Goal: Task Accomplishment & Management: Complete application form

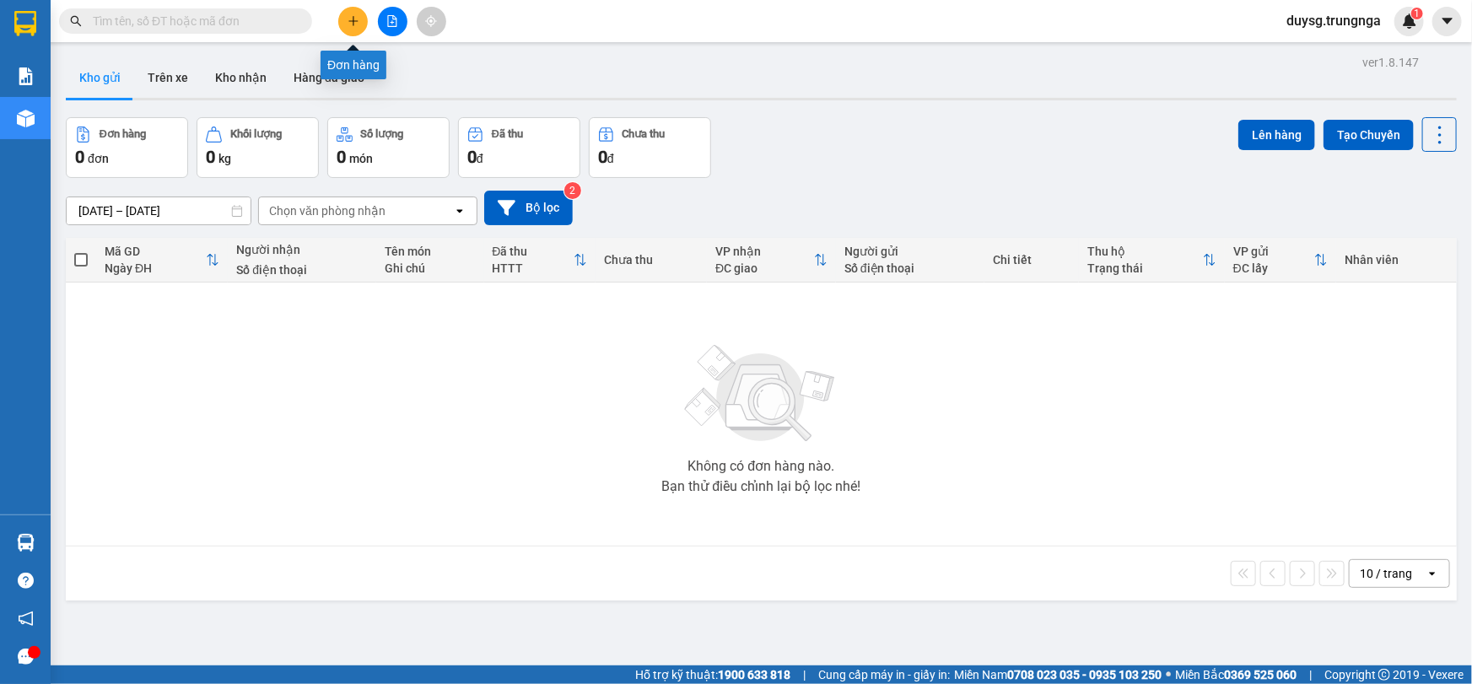
click at [348, 24] on icon "plus" at bounding box center [354, 21] width 12 height 12
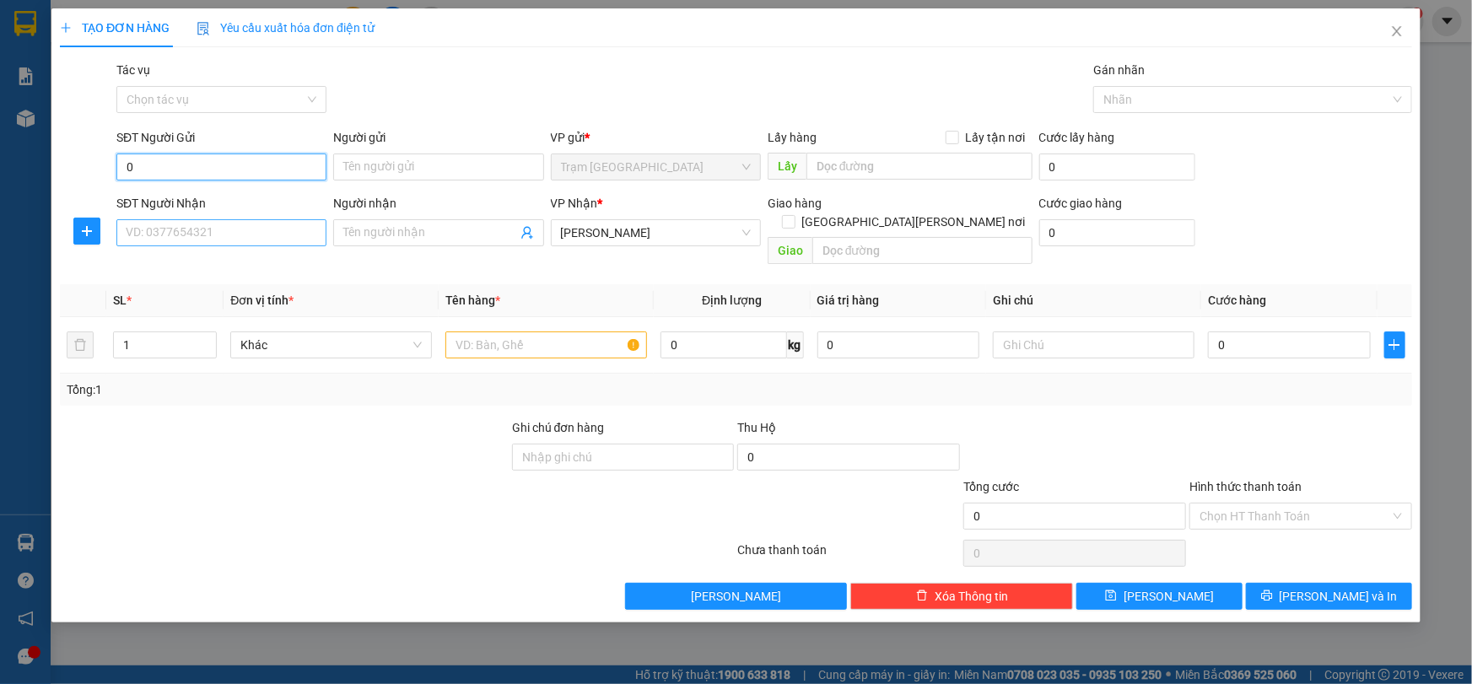
type input "0"
click at [219, 235] on input "SĐT Người Nhận" at bounding box center [221, 232] width 210 height 27
click at [192, 166] on input "0" at bounding box center [221, 167] width 210 height 27
click at [195, 228] on input "SĐT Người Nhận" at bounding box center [221, 232] width 210 height 27
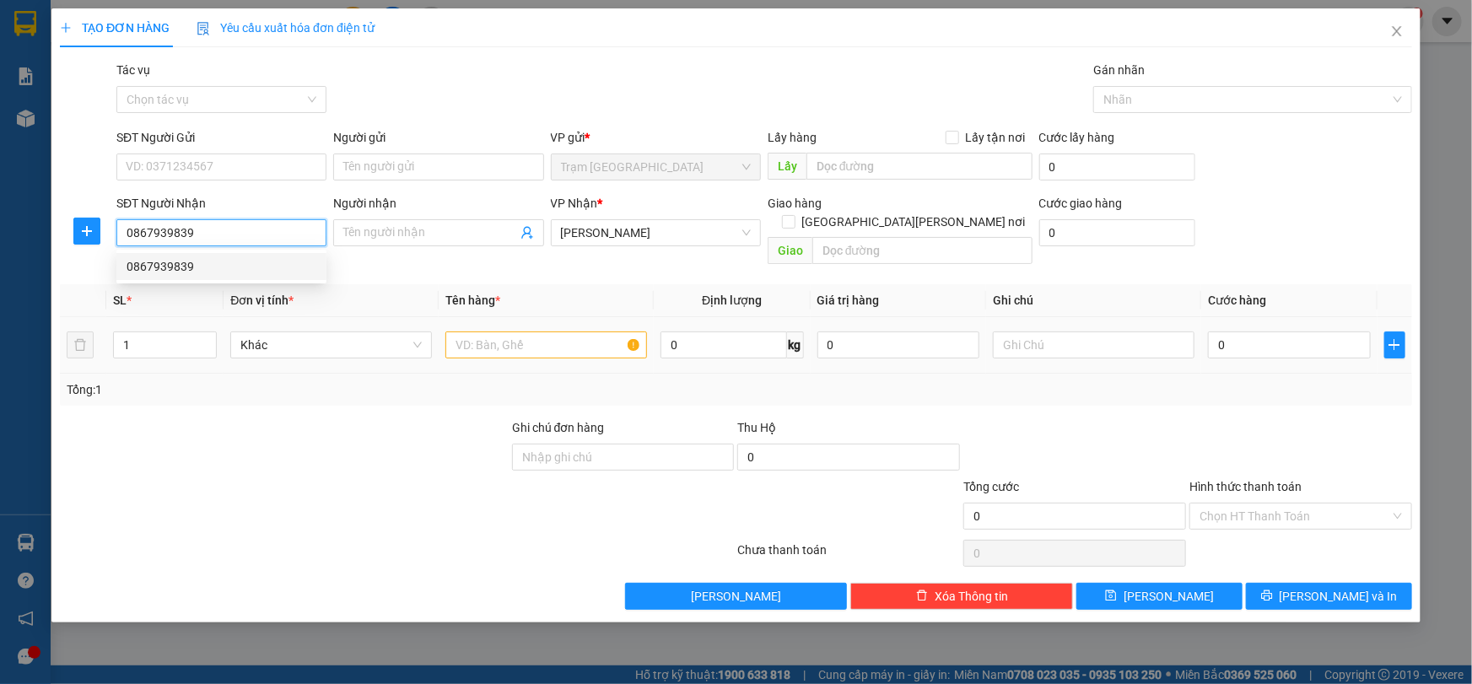
type input "0867939839"
click at [509, 337] on input "text" at bounding box center [546, 345] width 202 height 27
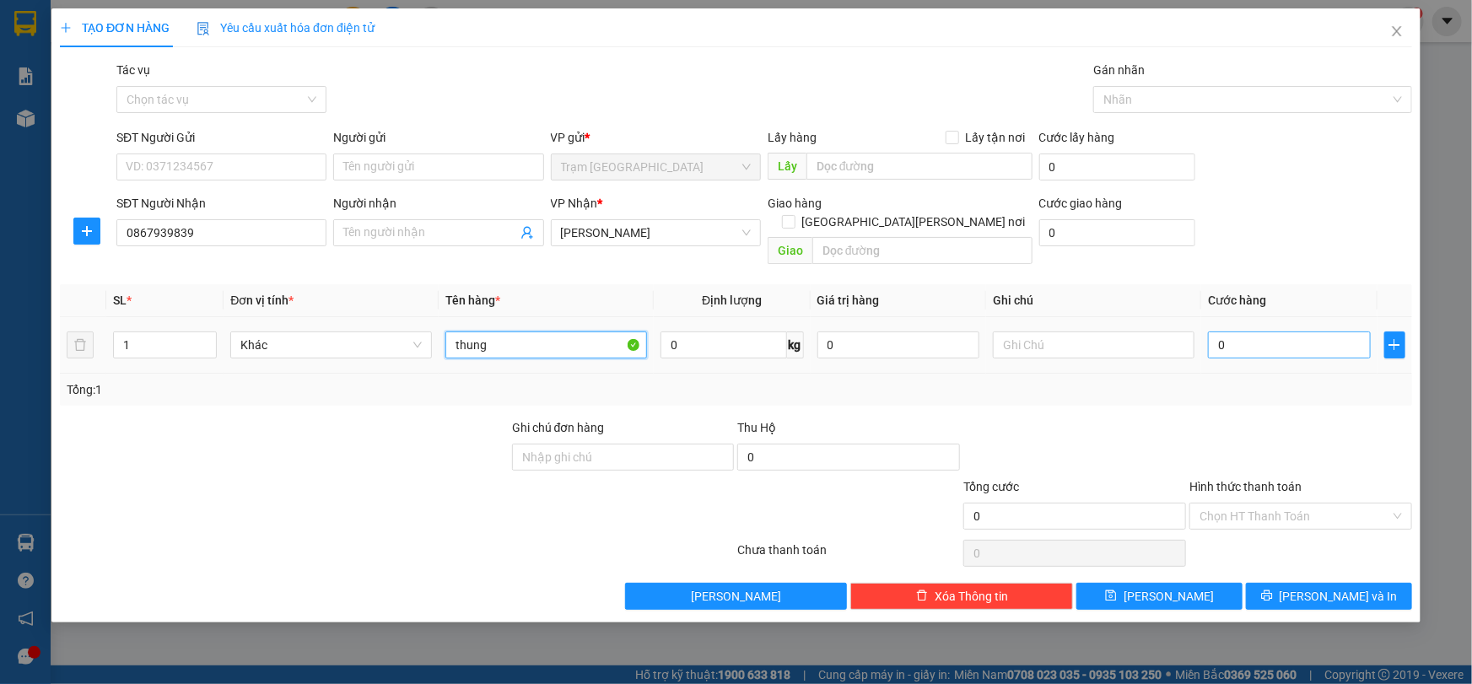
type input "thung"
click at [1258, 333] on input "0" at bounding box center [1289, 345] width 163 height 27
type input "5"
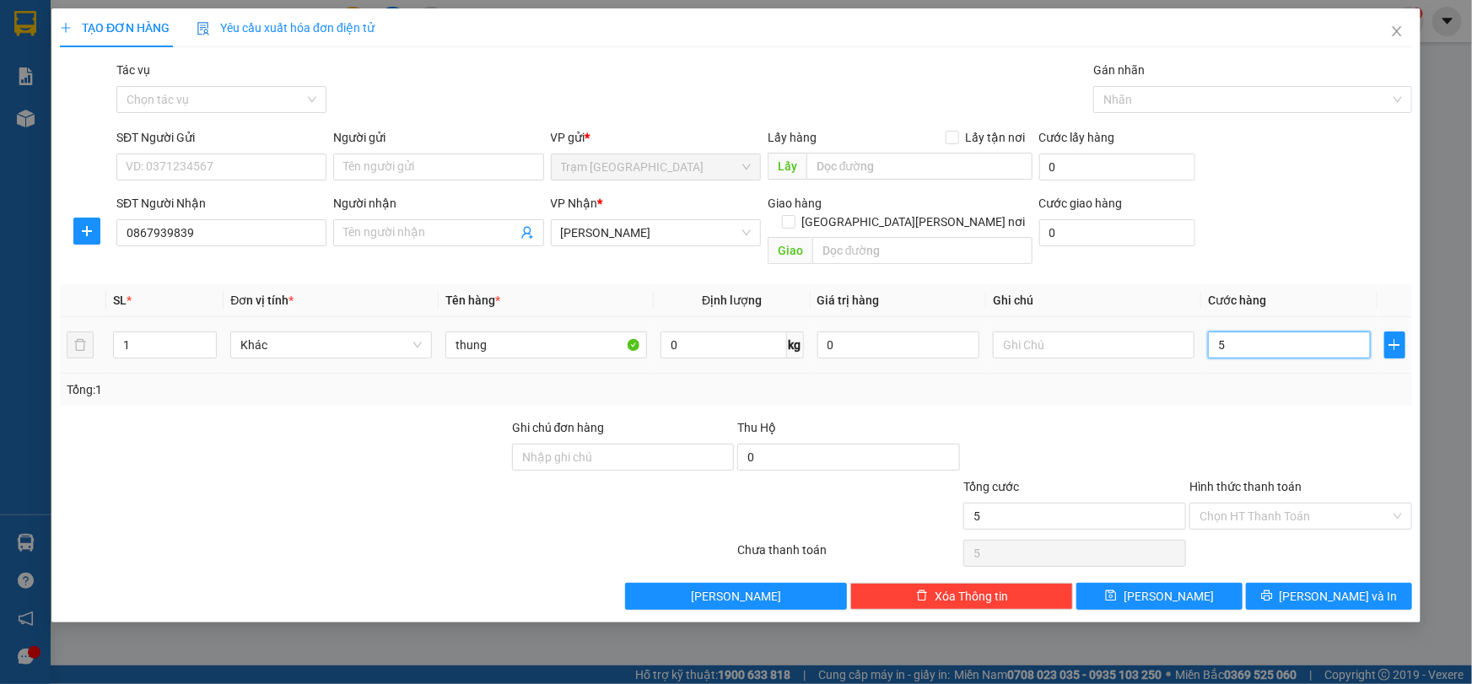
type input "50"
type input "50.000"
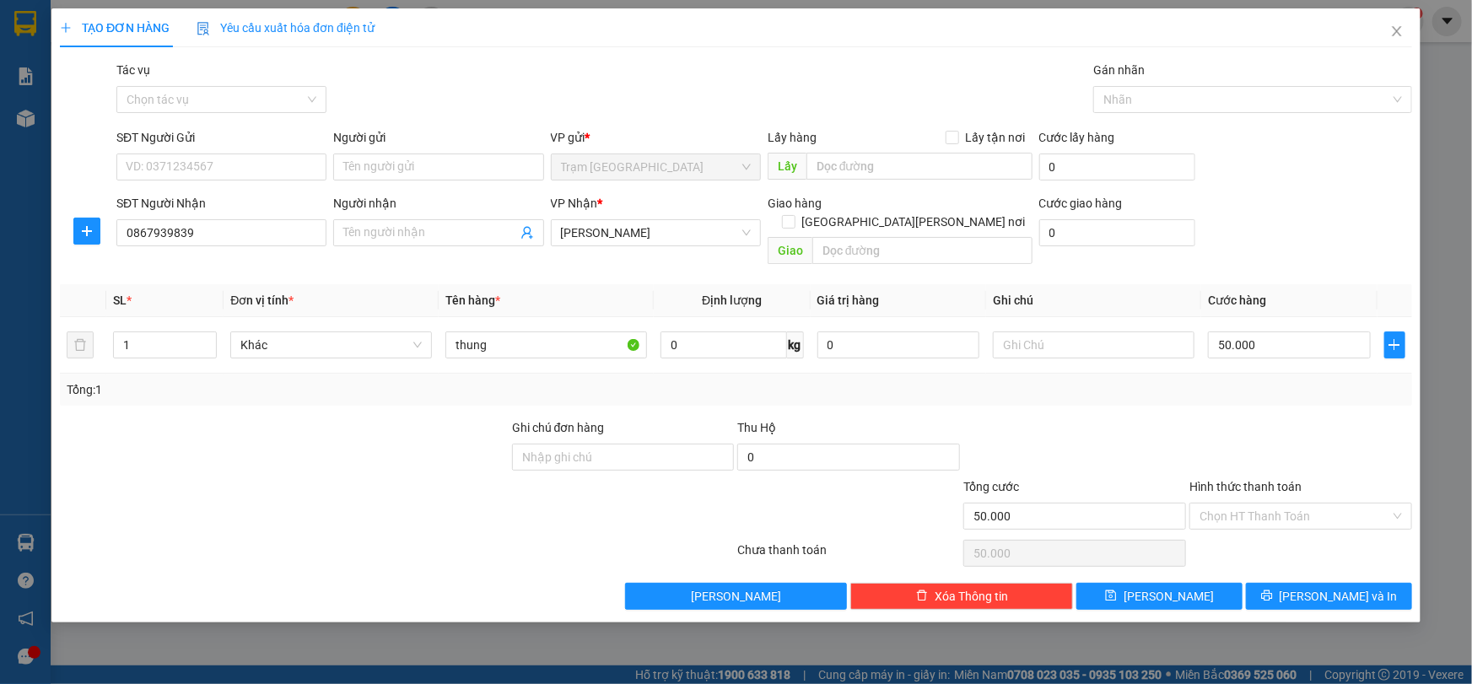
click at [1274, 380] on div "Tổng: 1" at bounding box center [736, 390] width 1353 height 32
click at [1291, 504] on input "Hình thức thanh toán" at bounding box center [1295, 516] width 191 height 25
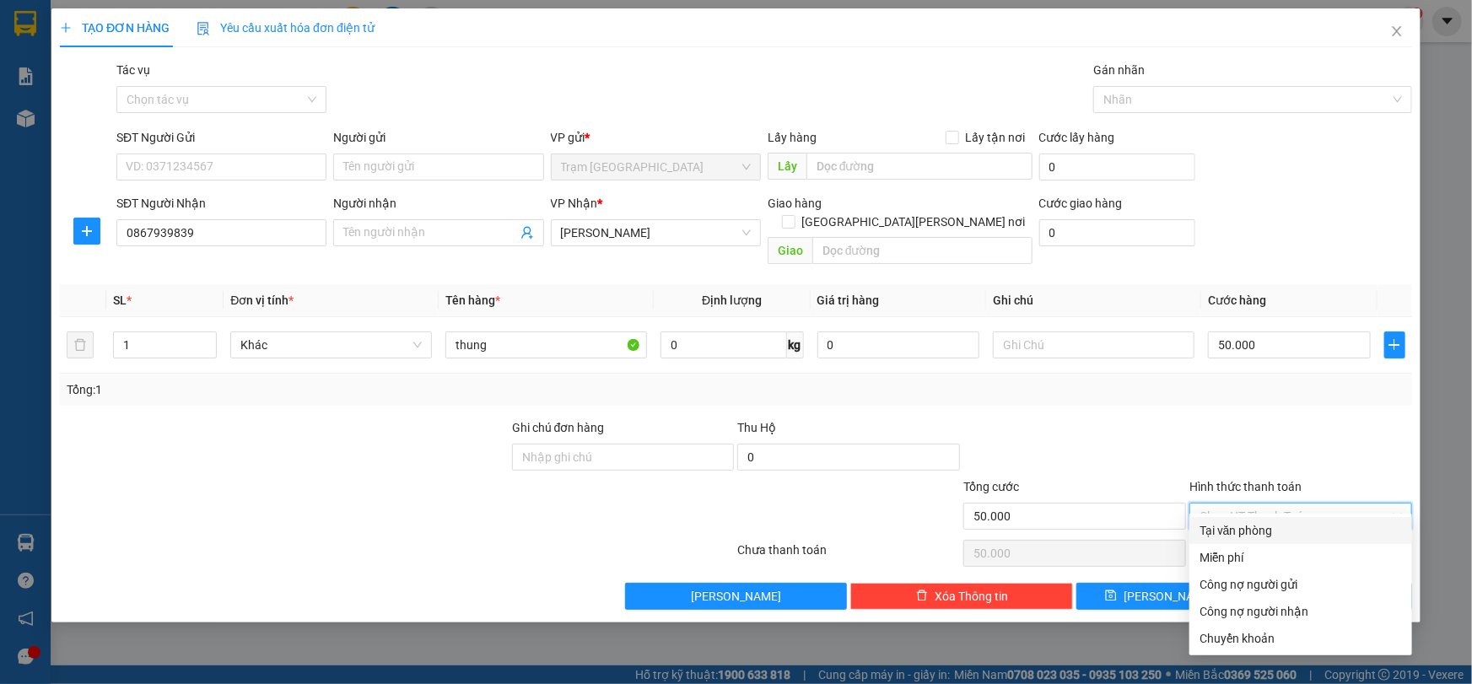
click at [1285, 522] on div "Tại văn phòng" at bounding box center [1301, 530] width 202 height 19
type input "0"
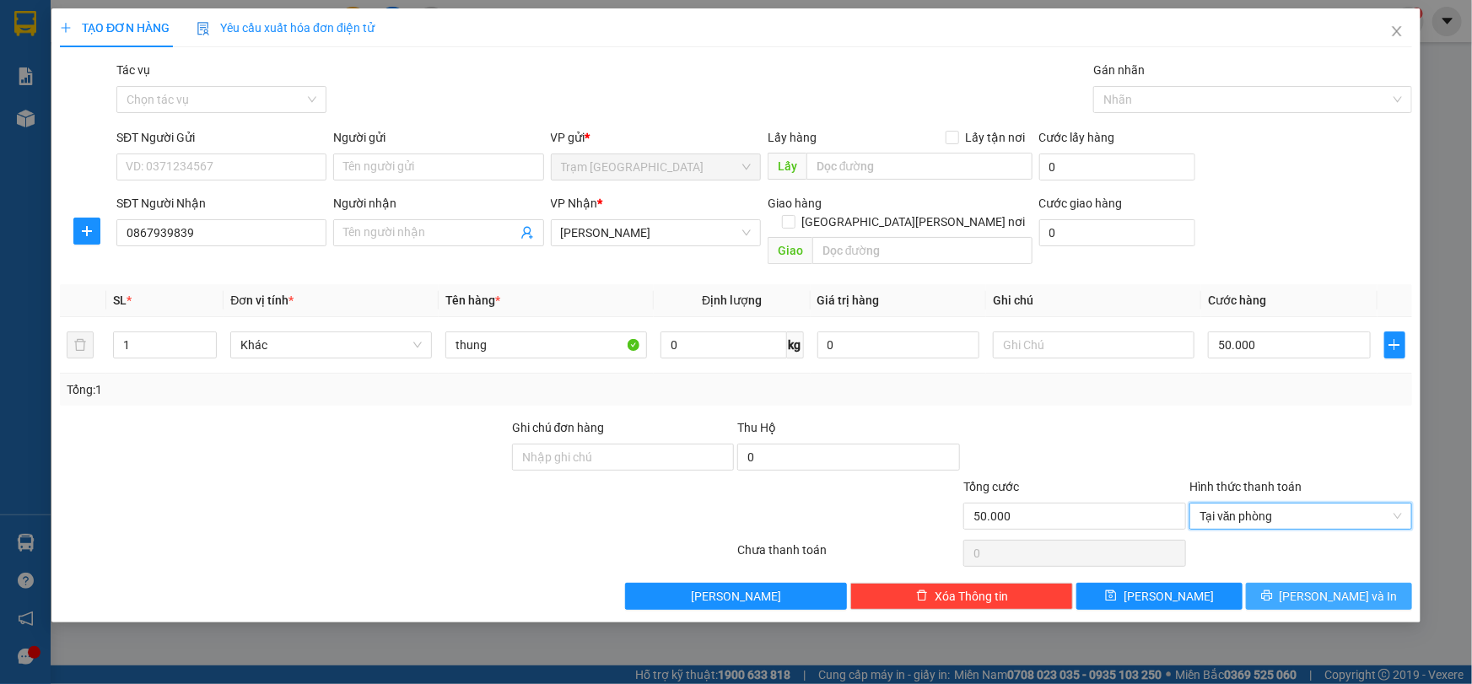
click at [1309, 583] on button "[PERSON_NAME] và In" at bounding box center [1329, 596] width 166 height 27
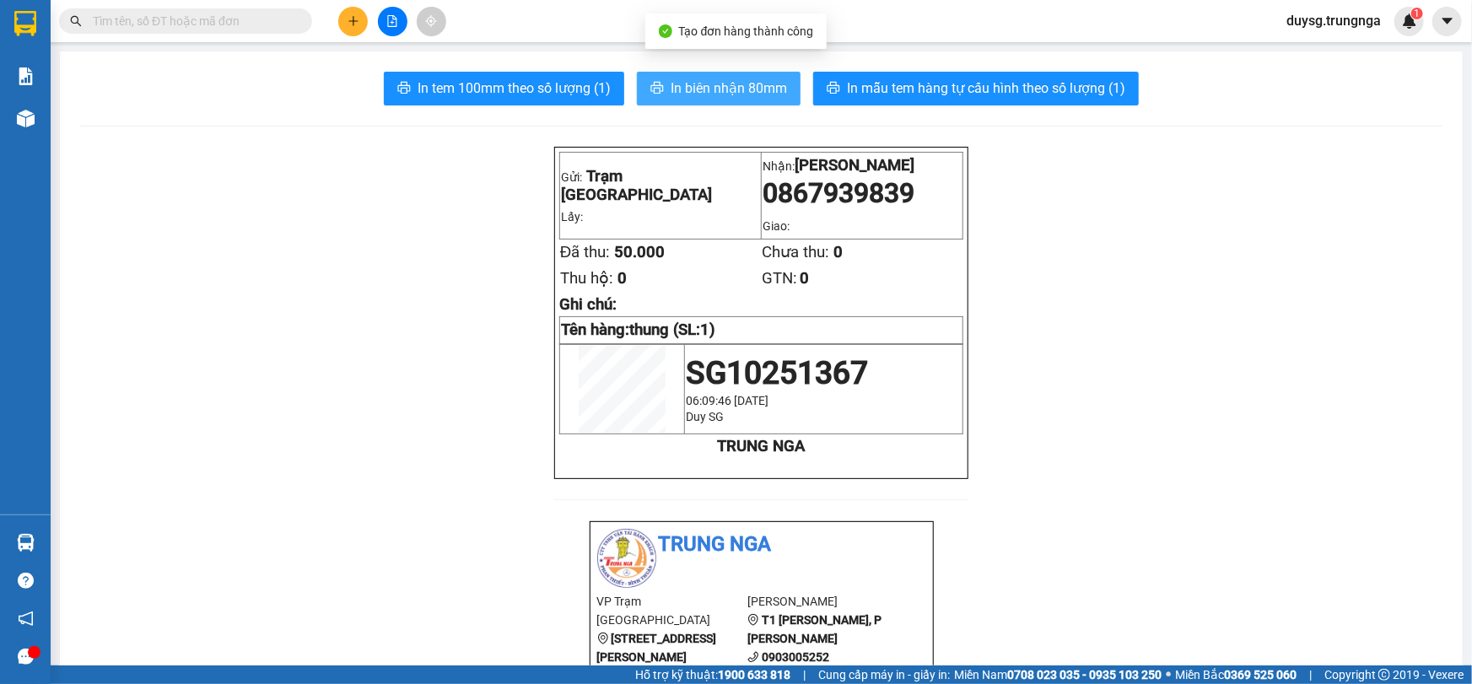
click at [691, 92] on span "In biên nhận 80mm" at bounding box center [729, 88] width 116 height 21
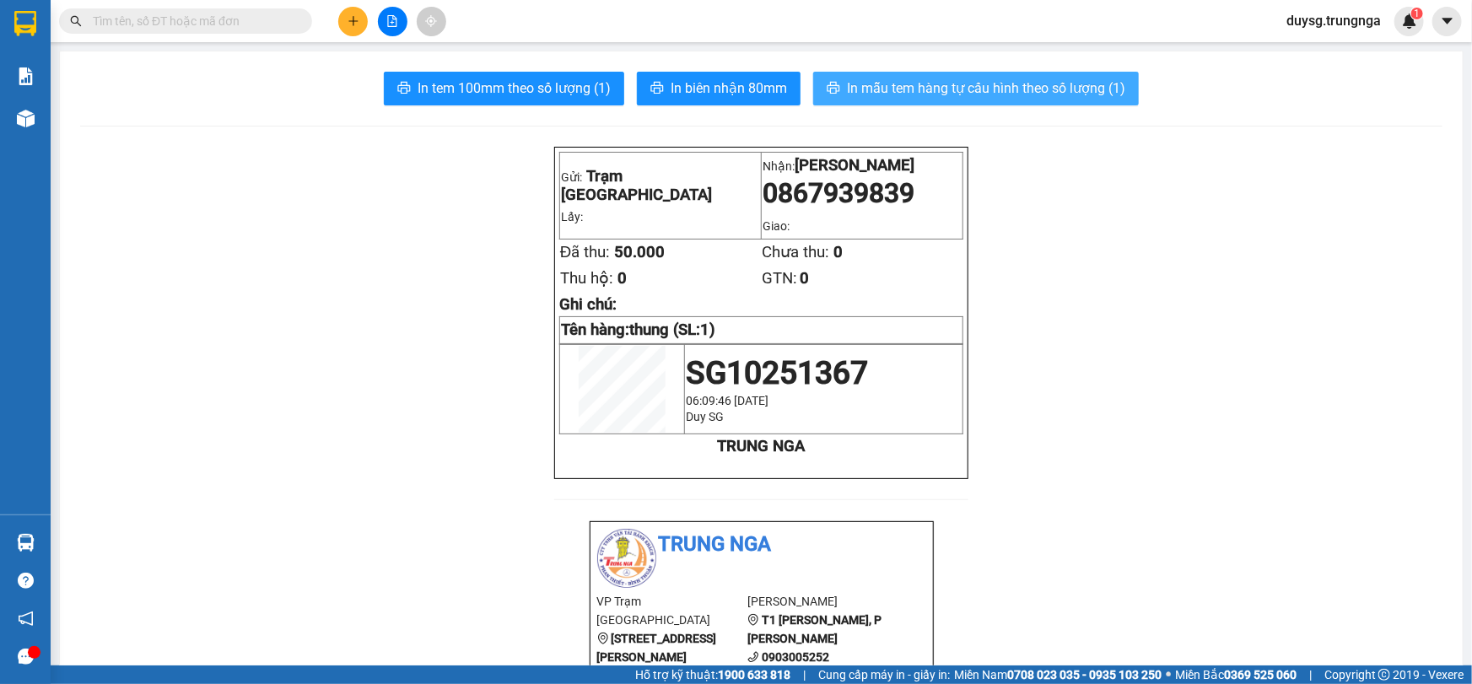
click at [909, 97] on span "In mẫu tem hàng tự cấu hình theo số lượng (1)" at bounding box center [986, 88] width 278 height 21
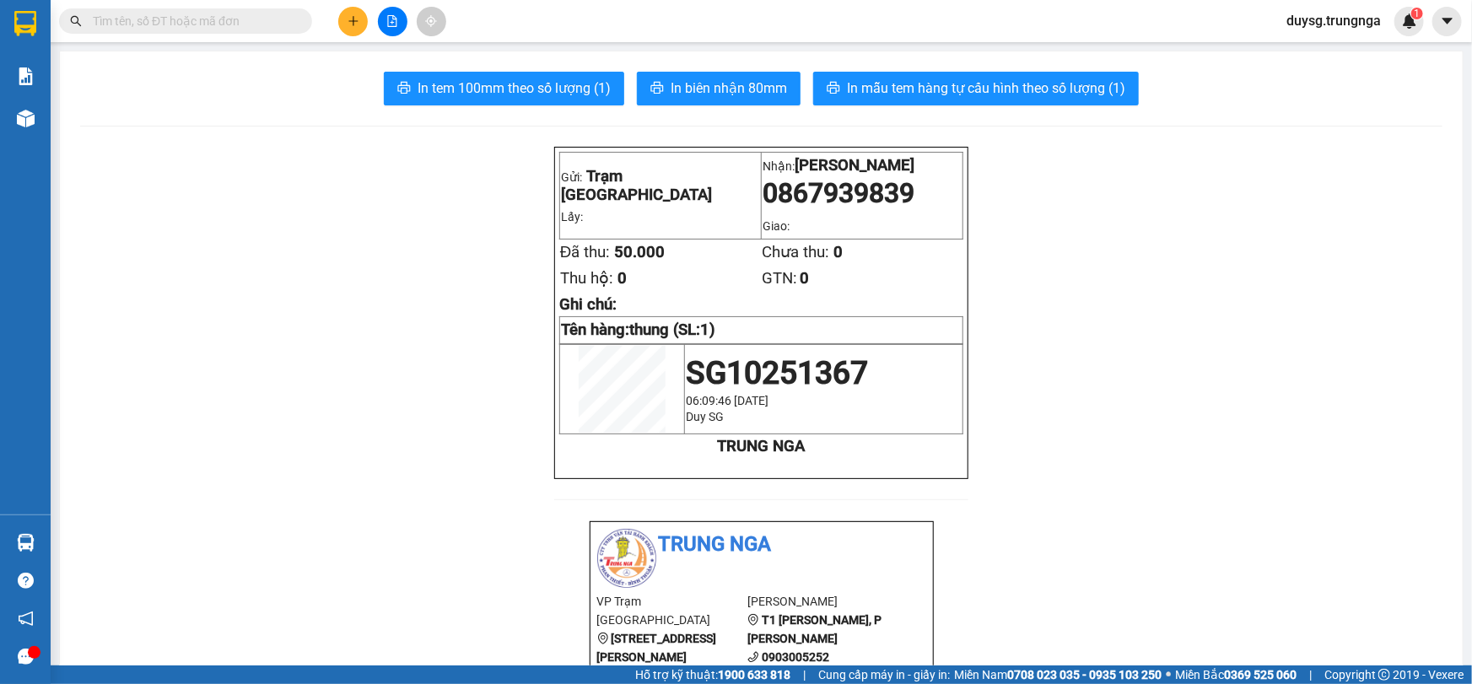
click at [352, 32] on button at bounding box center [353, 22] width 30 height 30
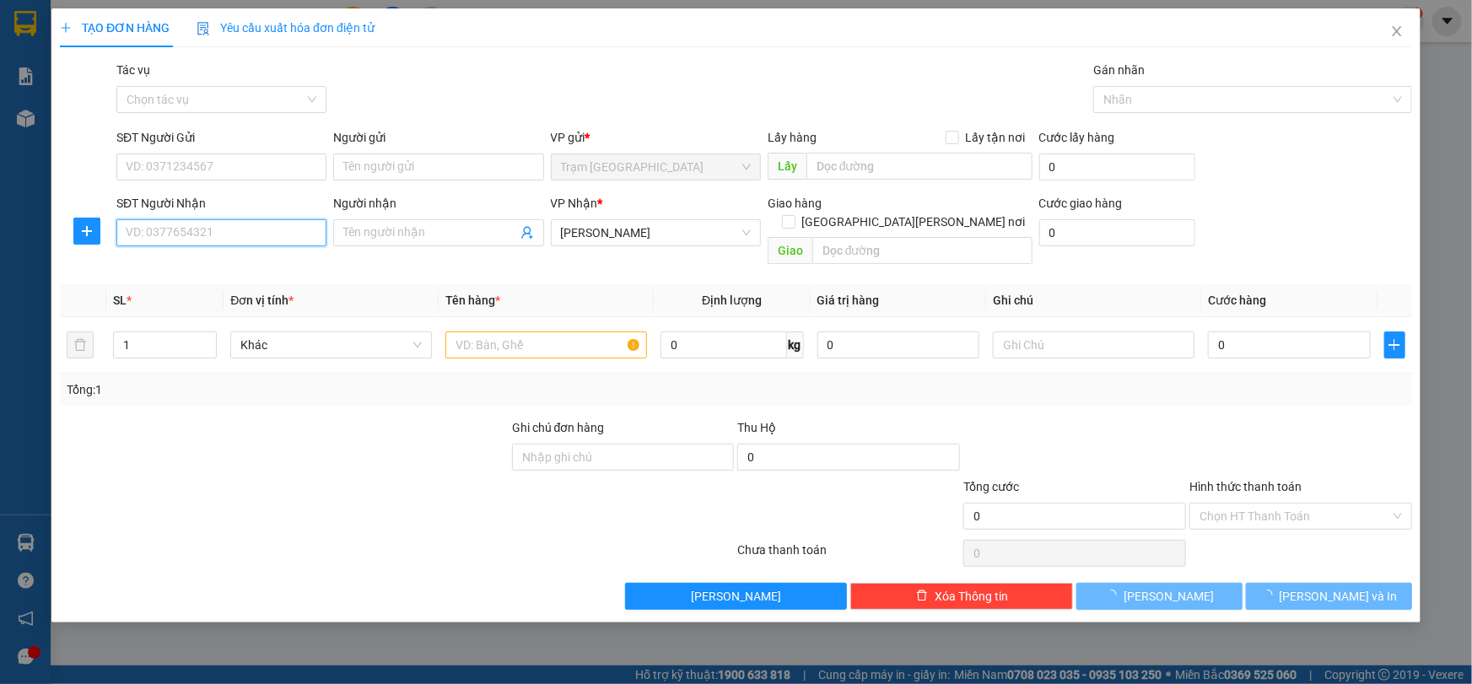
click at [246, 238] on input "SĐT Người Nhận" at bounding box center [221, 232] width 210 height 27
type input "0902304431"
click at [171, 167] on input "SĐT Người Gửi" at bounding box center [221, 167] width 210 height 27
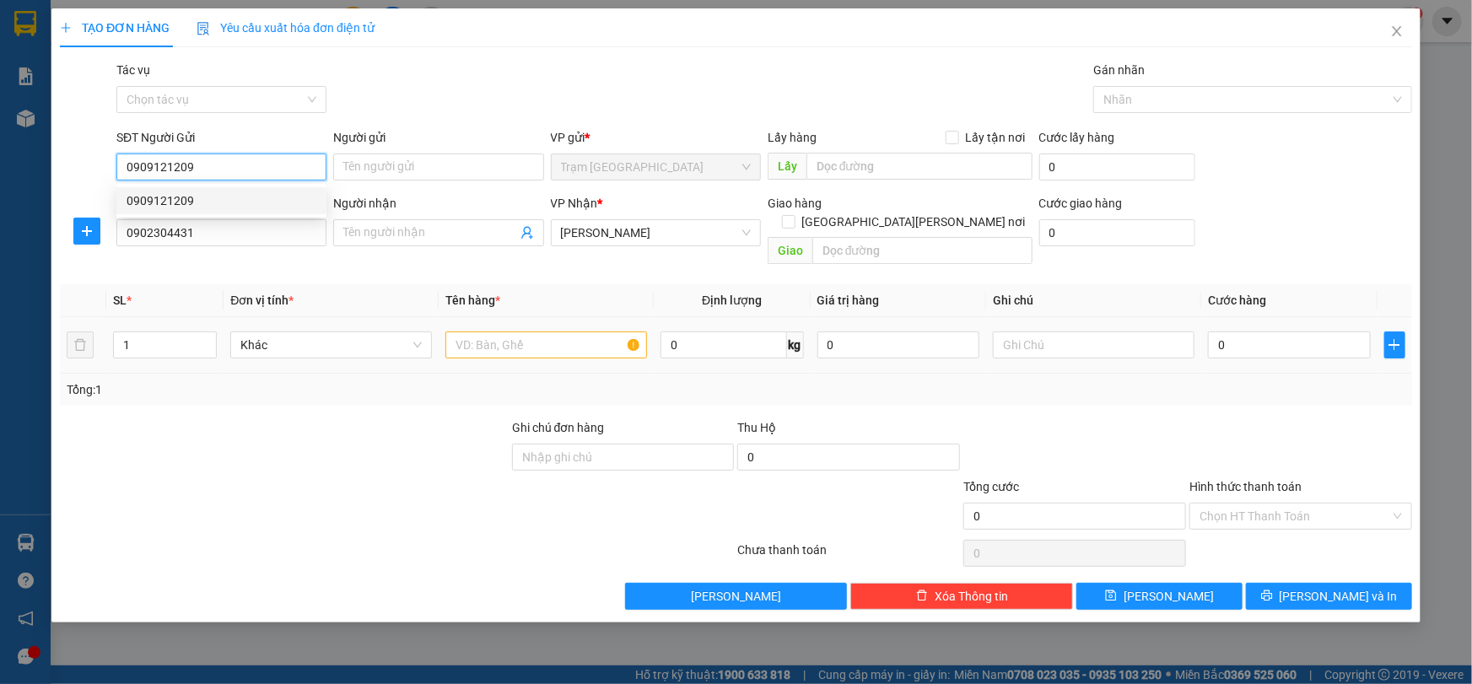
type input "0909121209"
click at [474, 332] on input "text" at bounding box center [546, 345] width 202 height 27
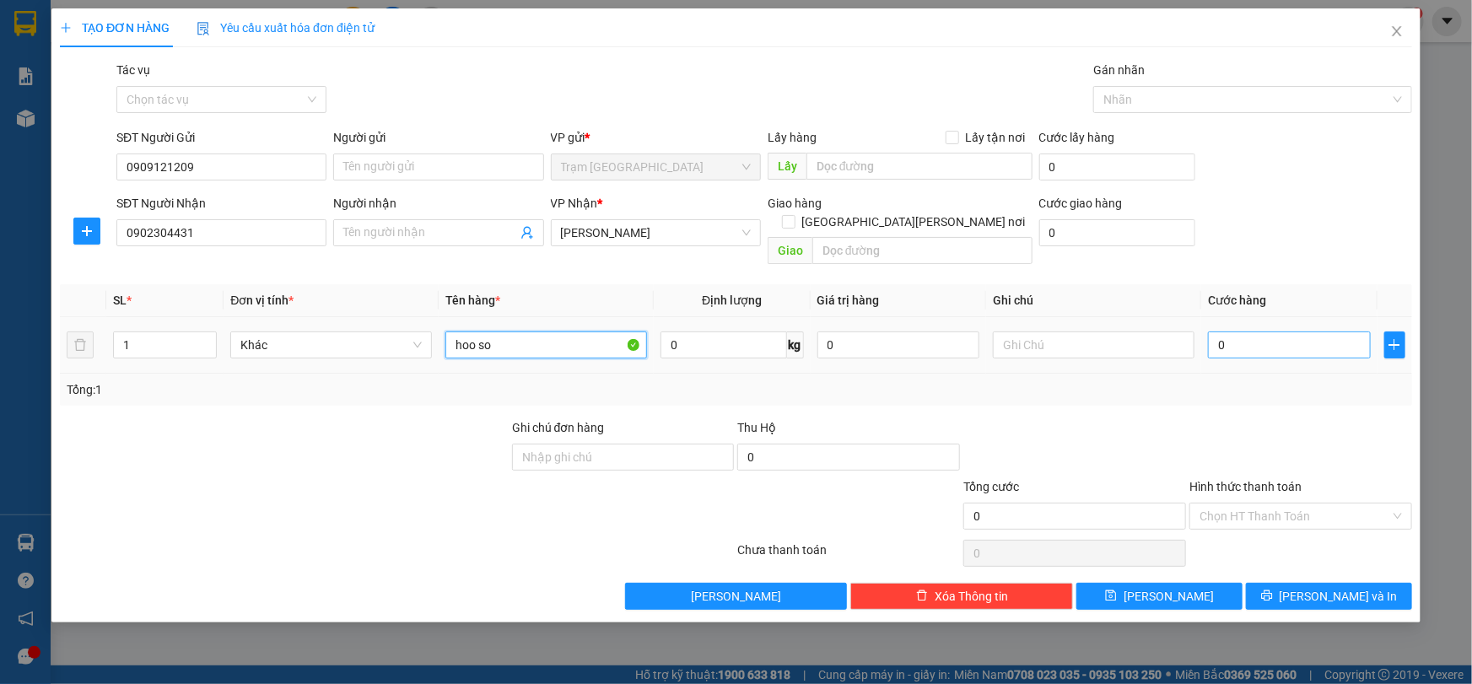
type input "hoo so"
click at [1327, 332] on input "0" at bounding box center [1289, 345] width 163 height 27
type input "3"
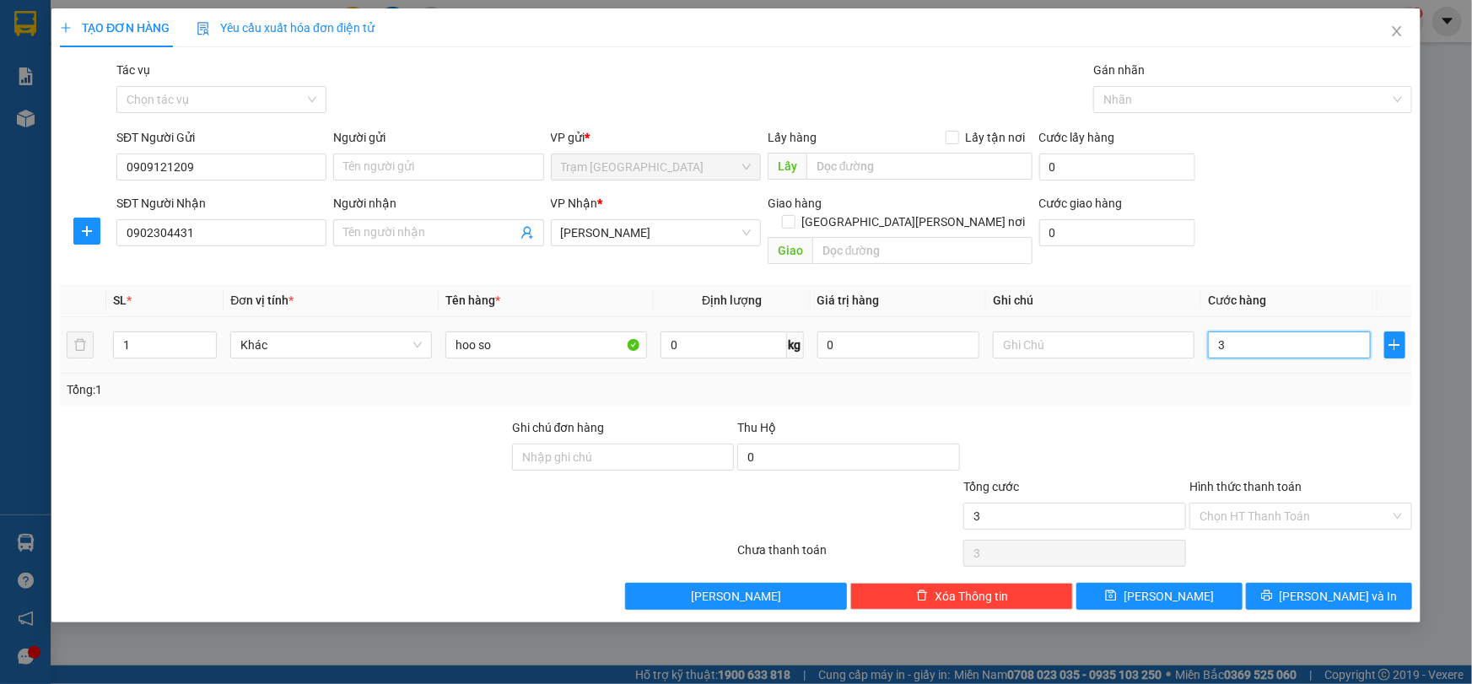
type input "30"
type input "30.000"
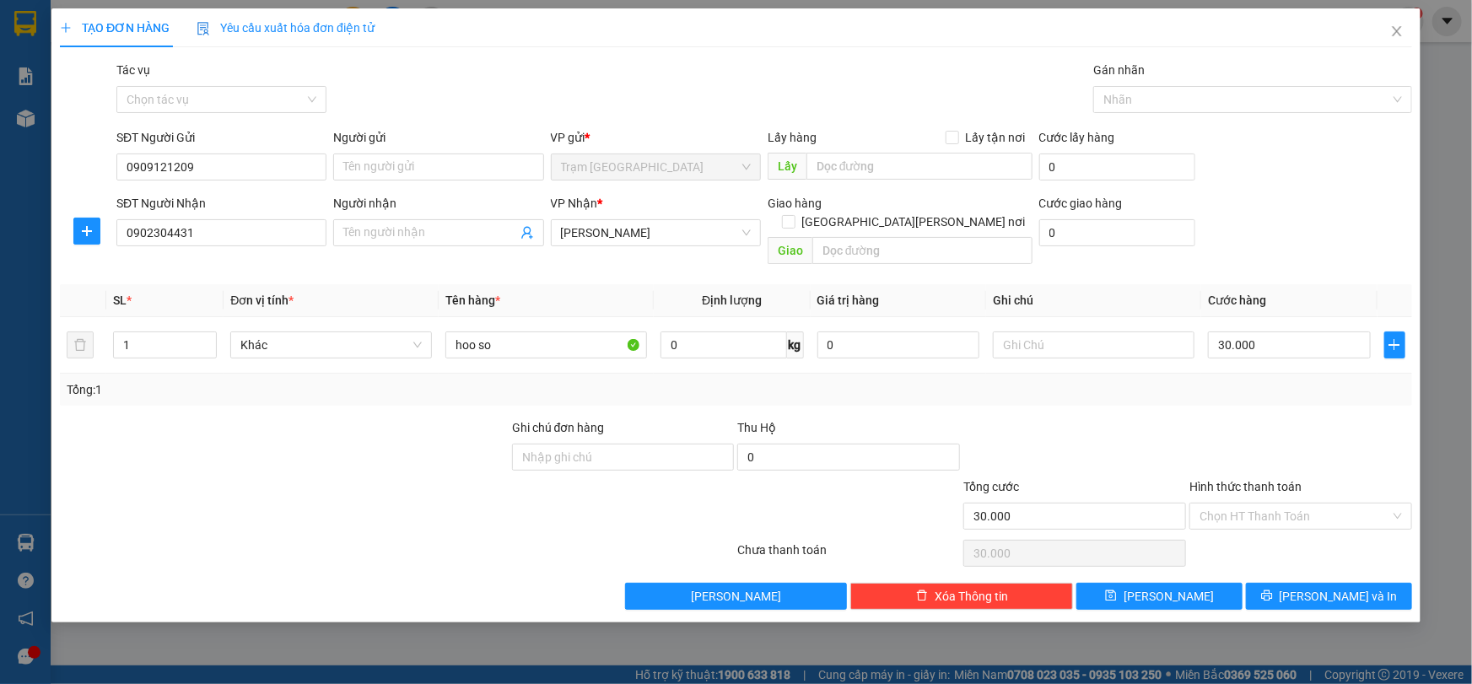
click at [1363, 478] on div "Hình thức thanh toán" at bounding box center [1301, 490] width 223 height 25
click at [1345, 504] on input "Hình thức thanh toán" at bounding box center [1295, 516] width 191 height 25
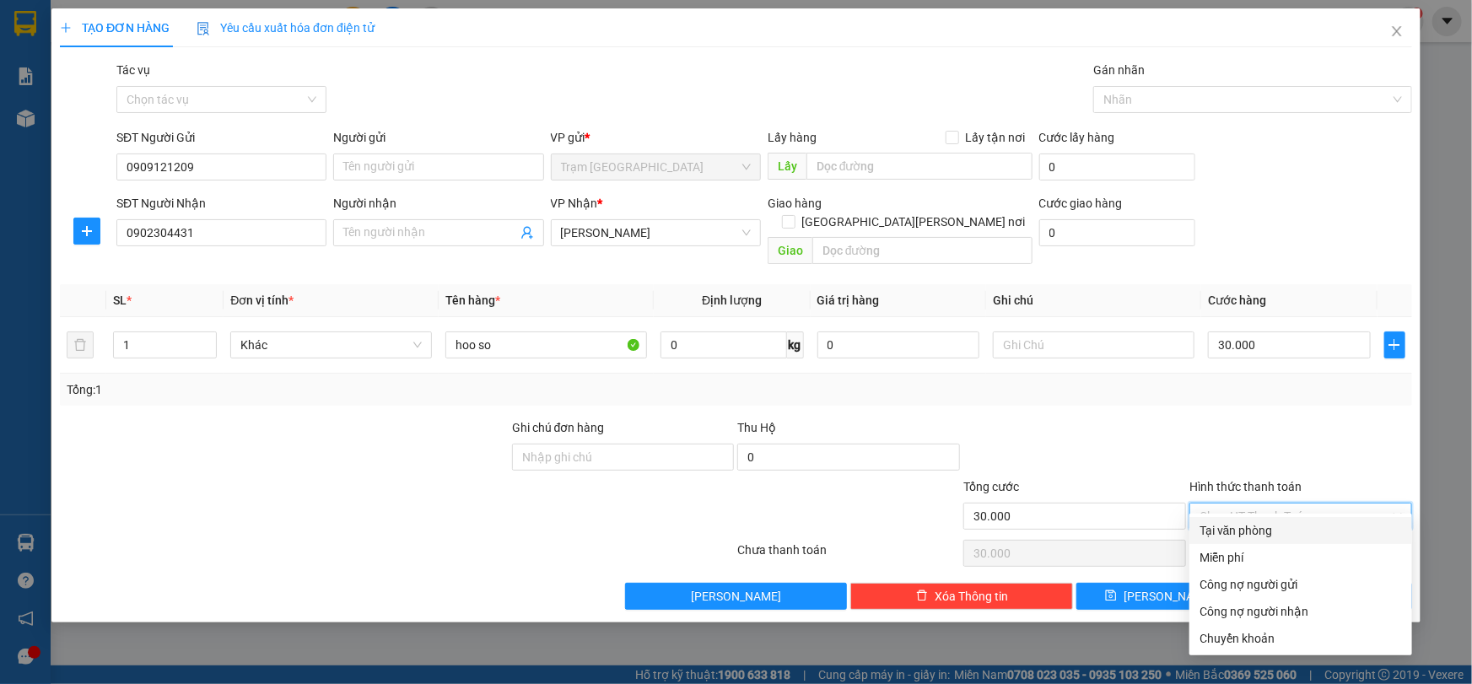
click at [1305, 532] on div "Tại văn phòng" at bounding box center [1301, 530] width 202 height 19
type input "0"
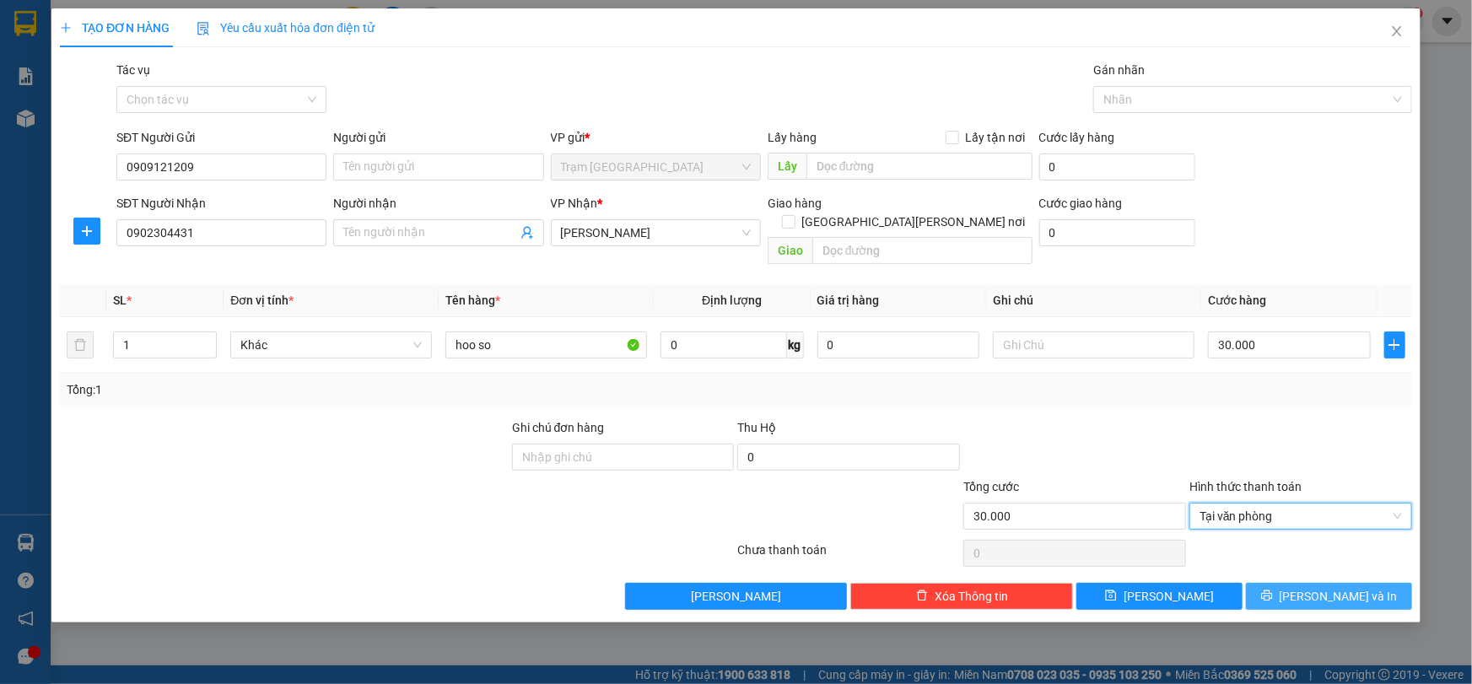
click at [1324, 587] on span "[PERSON_NAME] và In" at bounding box center [1339, 596] width 118 height 19
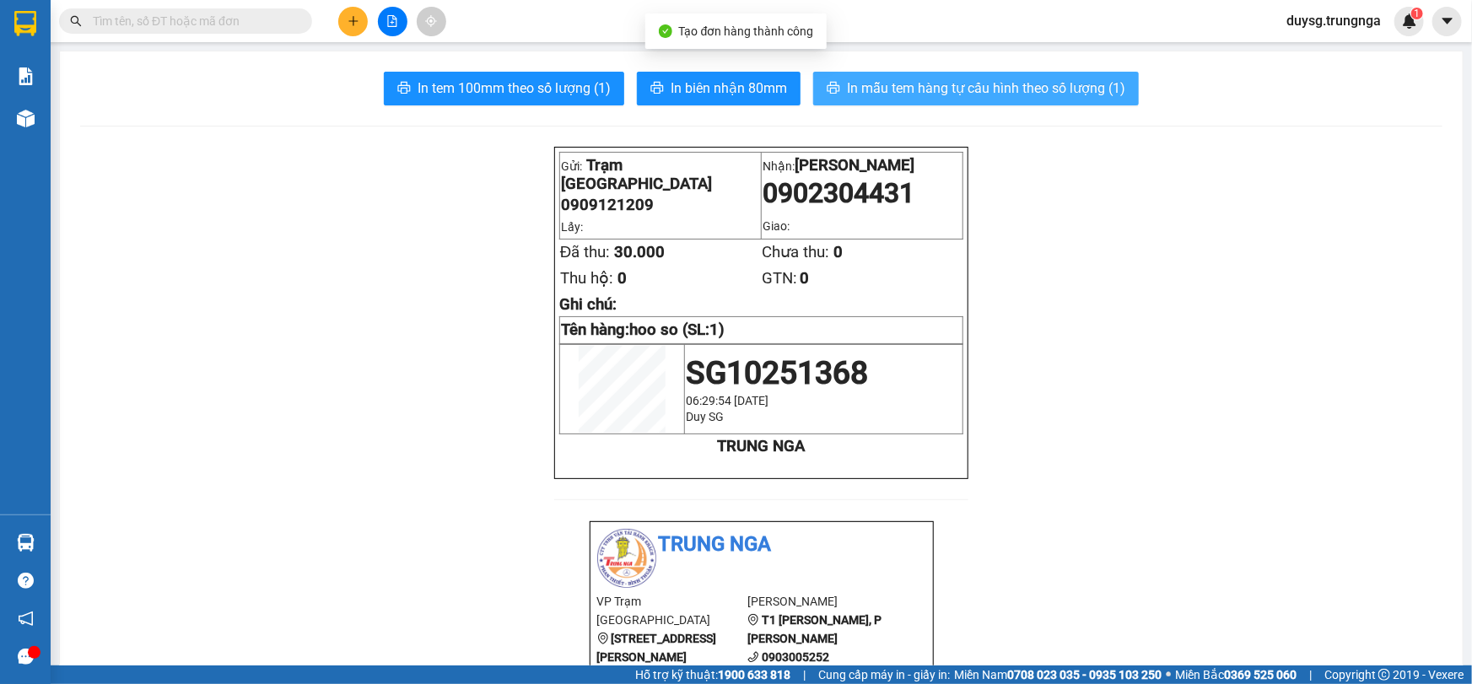
click at [937, 90] on span "In mẫu tem hàng tự cấu hình theo số lượng (1)" at bounding box center [986, 88] width 278 height 21
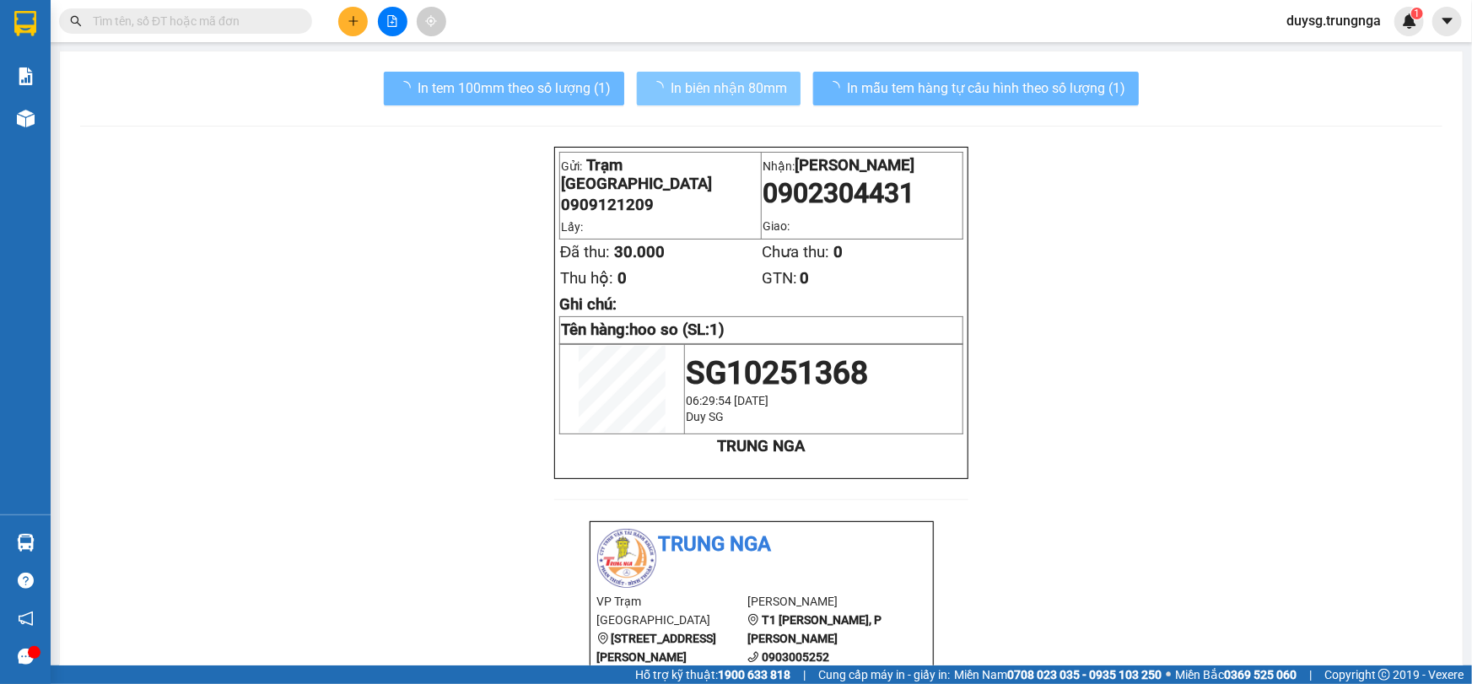
click at [742, 94] on span "In biên nhận 80mm" at bounding box center [729, 88] width 116 height 21
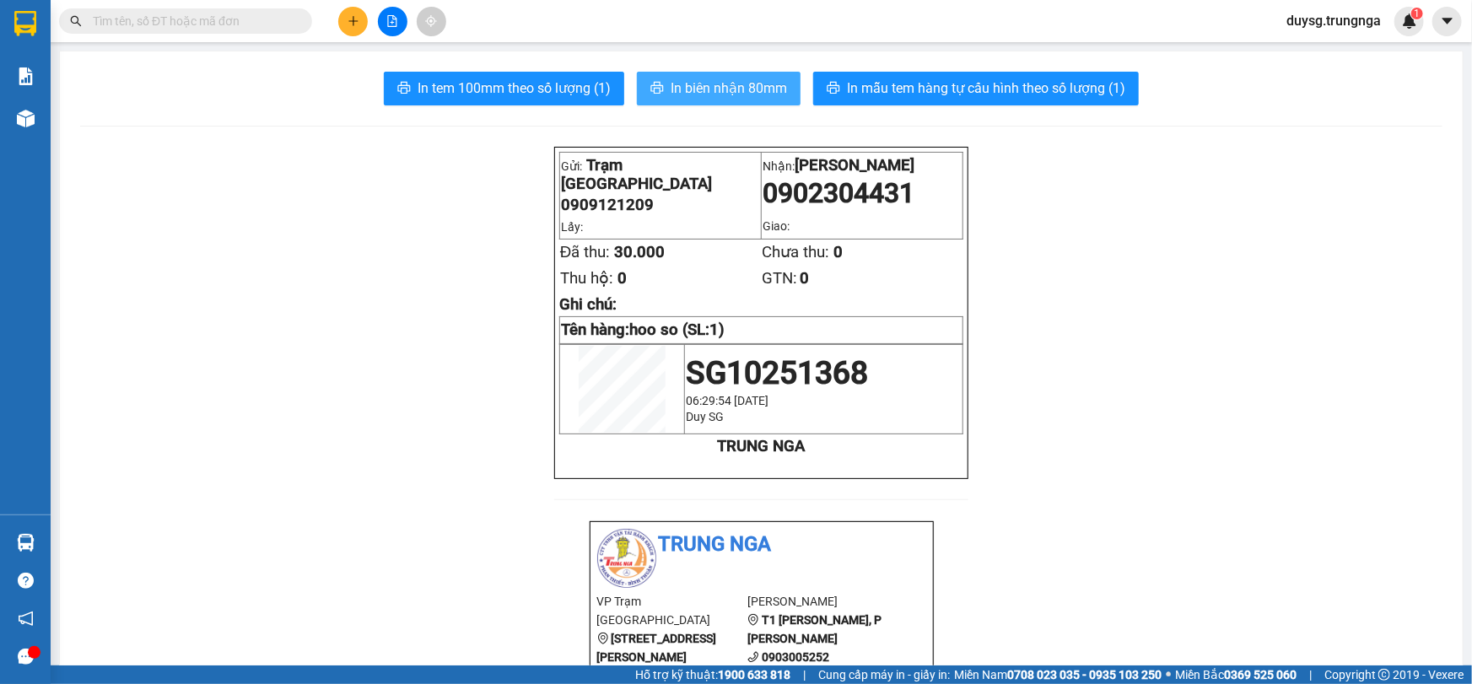
click at [748, 85] on span "In biên nhận 80mm" at bounding box center [729, 88] width 116 height 21
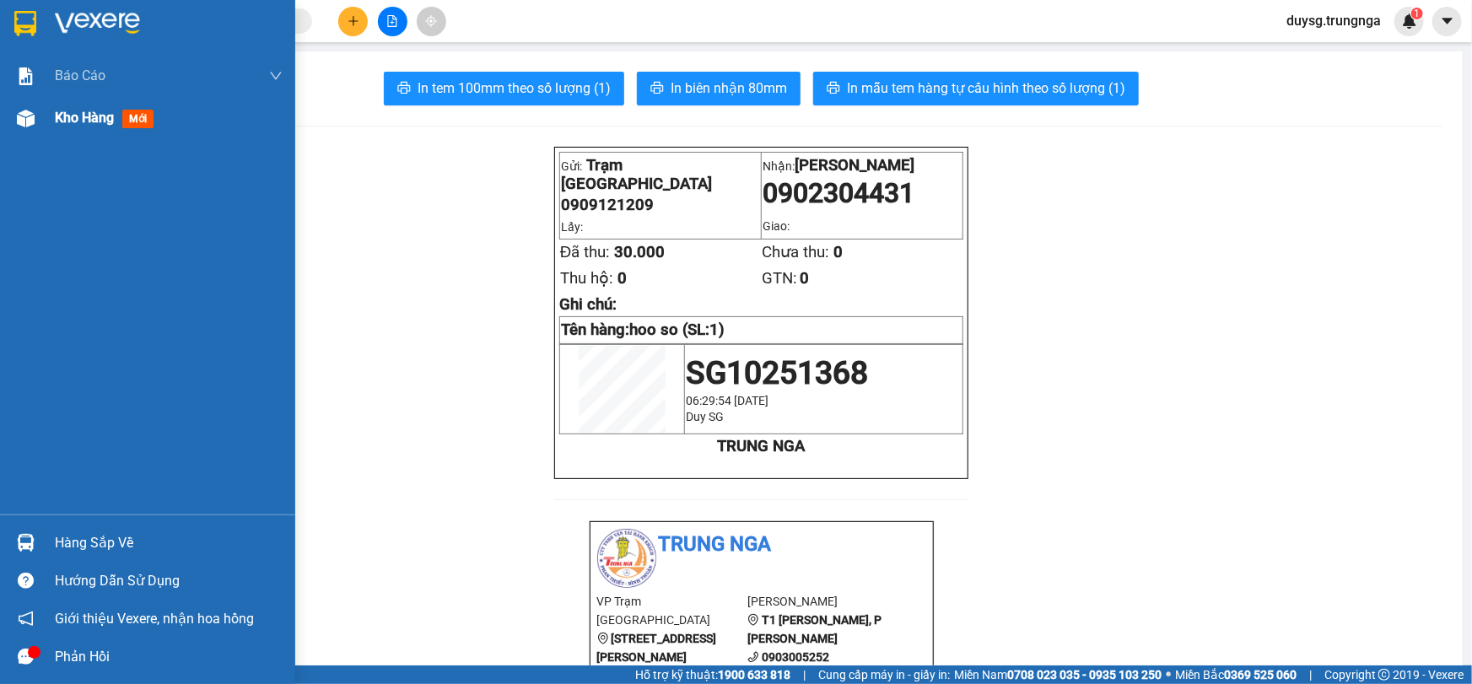
click at [91, 118] on span "Kho hàng" at bounding box center [84, 118] width 59 height 16
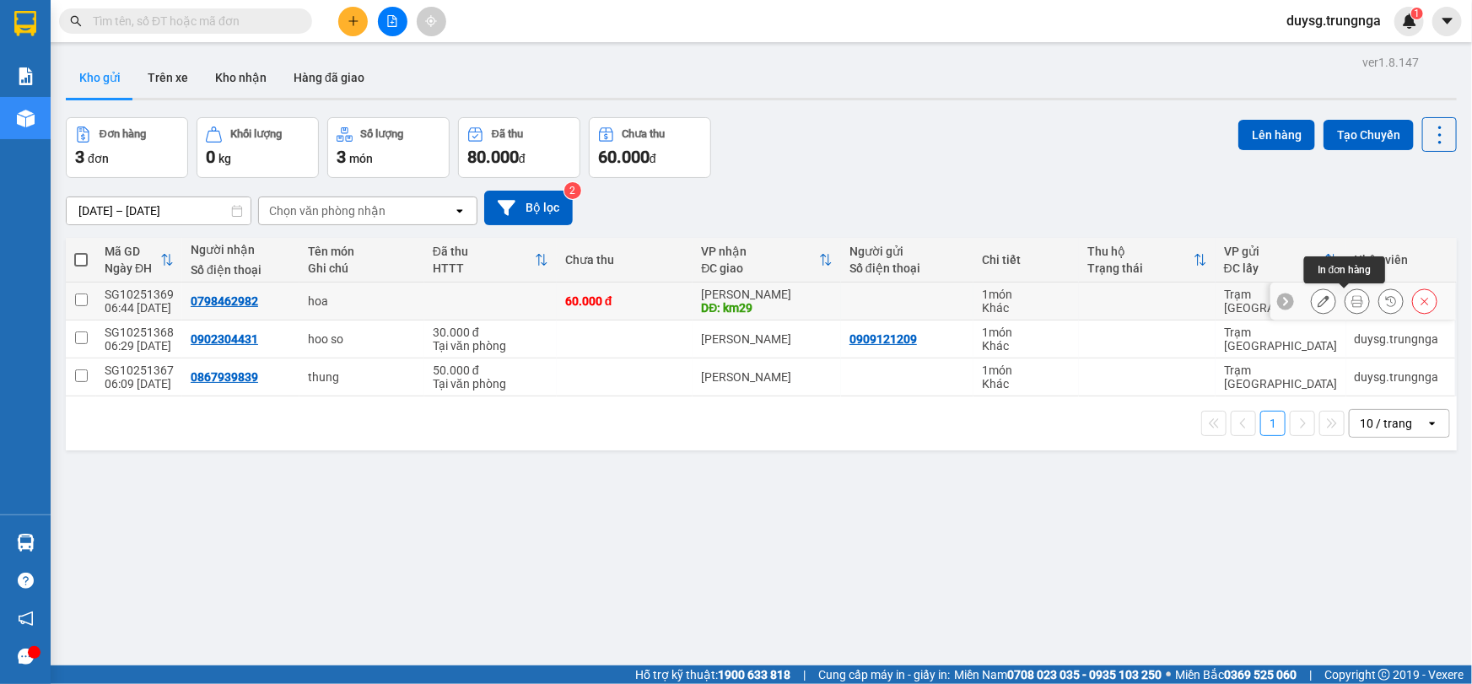
click at [1352, 304] on icon at bounding box center [1358, 301] width 12 height 12
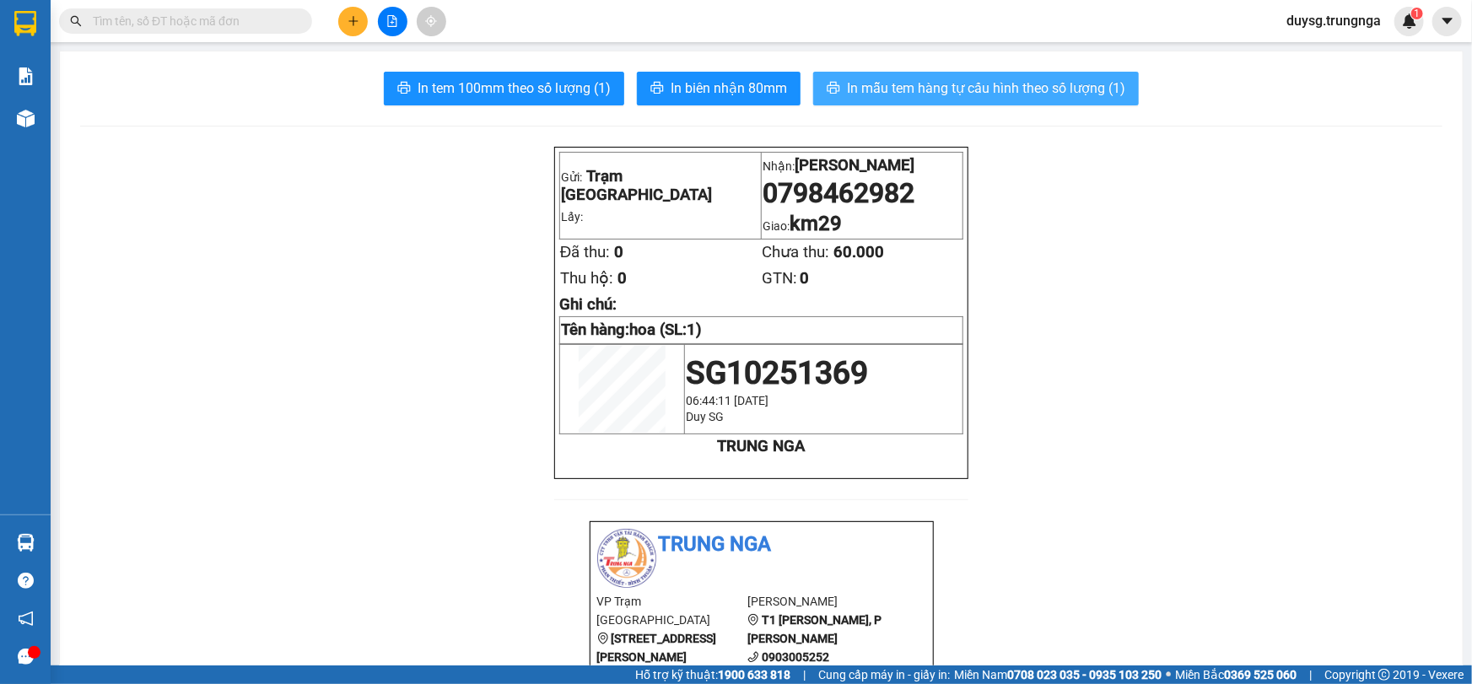
click at [916, 88] on span "In mẫu tem hàng tự cấu hình theo số lượng (1)" at bounding box center [986, 88] width 278 height 21
click at [882, 88] on span "In mẫu tem hàng tự cấu hình theo số lượng (1)" at bounding box center [986, 88] width 278 height 21
